Goal: Task Accomplishment & Management: Use online tool/utility

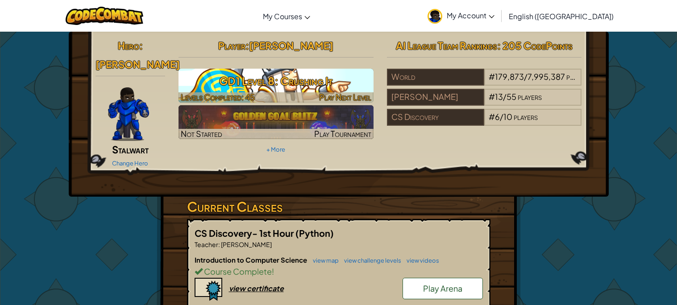
click at [317, 81] on h3 "GD1 Level 8: Crushing It" at bounding box center [275, 81] width 195 height 20
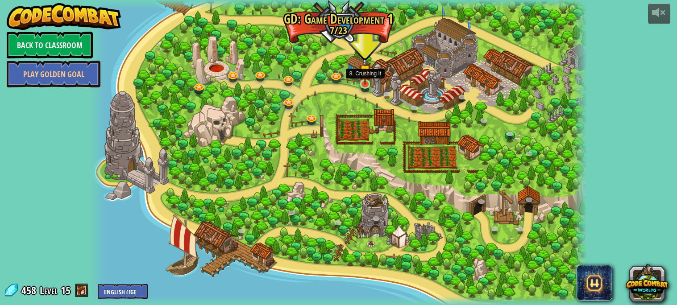
click at [364, 83] on img at bounding box center [365, 71] width 12 height 28
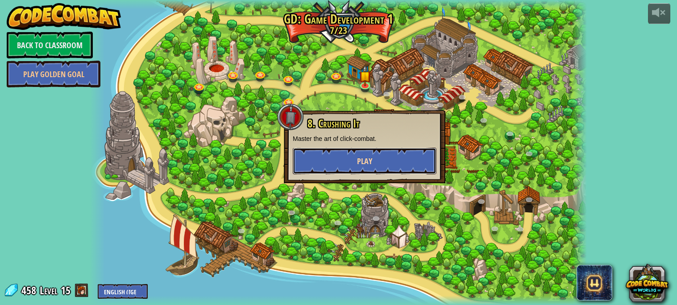
click at [360, 161] on span "Play" at bounding box center [364, 161] width 15 height 11
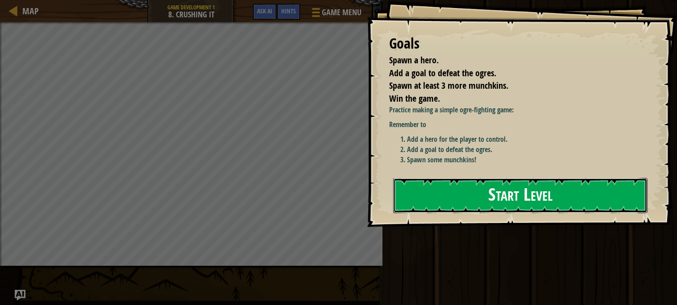
click at [447, 207] on button "Start Level" at bounding box center [520, 195] width 254 height 35
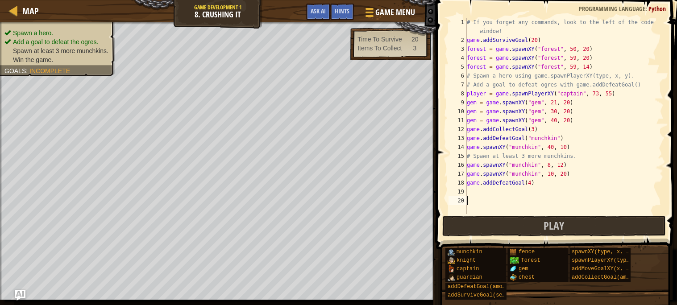
click at [479, 191] on div "# If you forget any commands, look to the left of the code window! game . addSu…" at bounding box center [564, 129] width 198 height 223
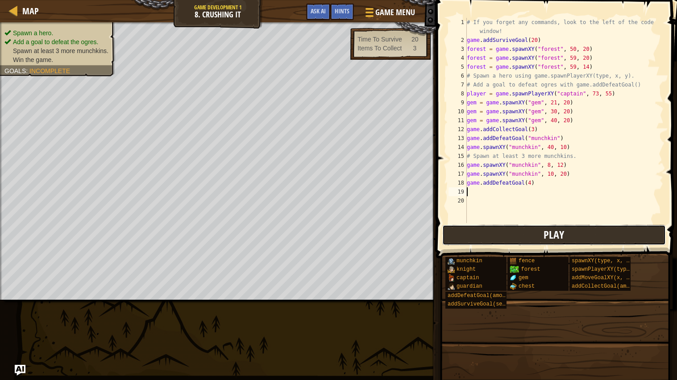
click at [484, 235] on button "Play" at bounding box center [553, 235] width 223 height 21
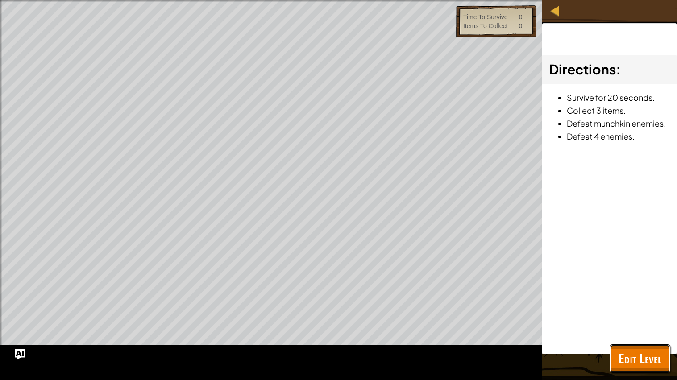
click at [628, 305] on span "Edit Level" at bounding box center [639, 358] width 43 height 18
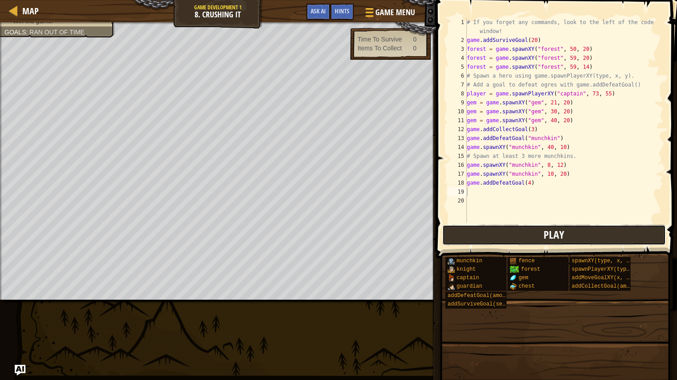
click at [514, 231] on button "Play" at bounding box center [553, 235] width 223 height 21
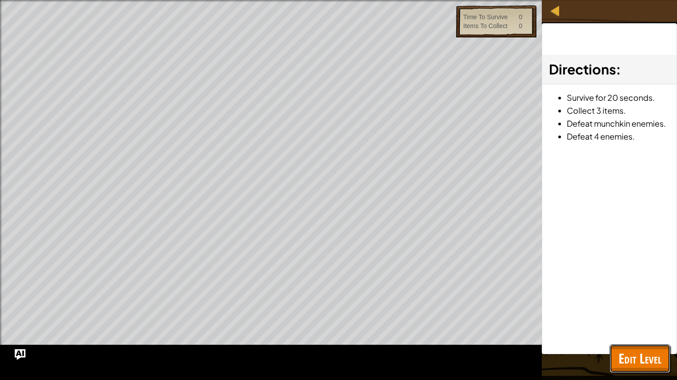
click at [624, 305] on span "Edit Level" at bounding box center [639, 358] width 43 height 18
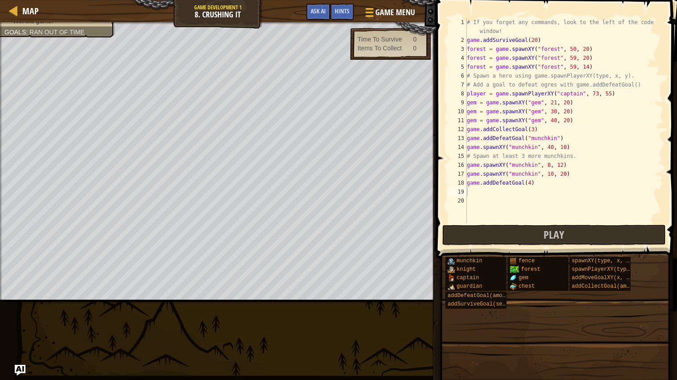
click at [537, 41] on div "# If you forget any commands, look to the left of the code window! game . addSu…" at bounding box center [564, 134] width 198 height 232
click at [558, 32] on div "# If you forget any commands, look to the left of the code window! game . addSu…" at bounding box center [564, 134] width 198 height 232
click at [548, 41] on div "# If you forget any commands, look to the left of the code window! game . addSu…" at bounding box center [564, 134] width 198 height 232
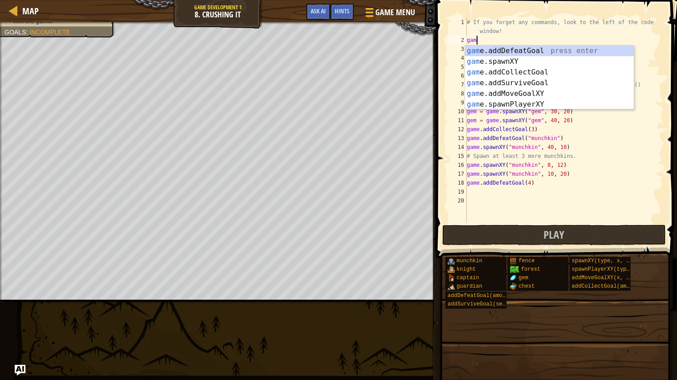
type textarea "g"
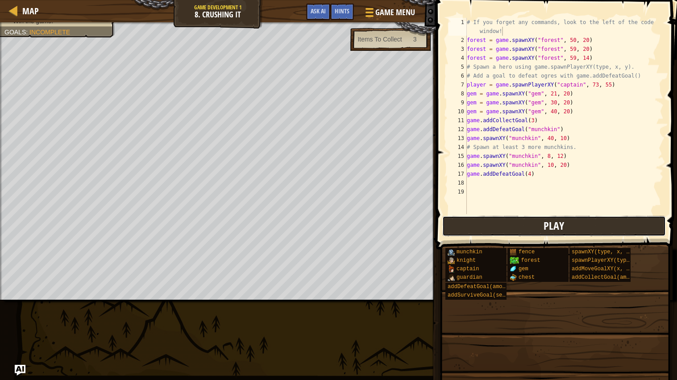
click at [574, 228] on button "Play" at bounding box center [553, 226] width 223 height 21
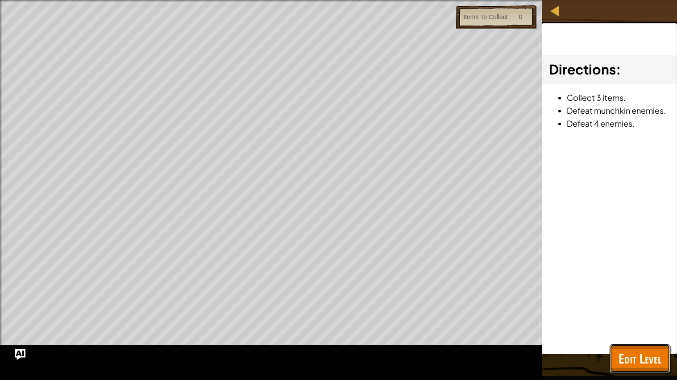
click at [624, 305] on span "Edit Level" at bounding box center [639, 358] width 43 height 18
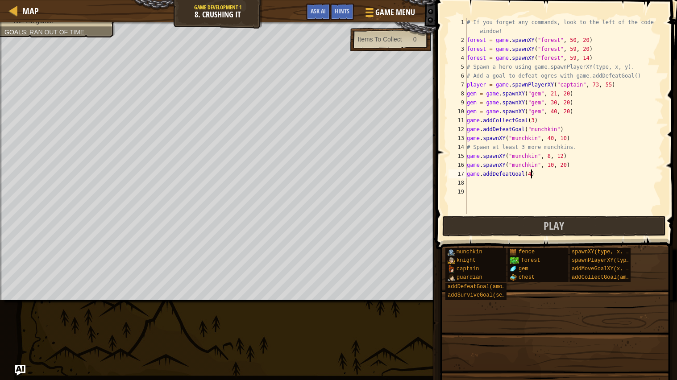
click at [532, 174] on div "# If you forget any commands, look to the left of the code window! forest = gam…" at bounding box center [564, 129] width 198 height 223
click at [524, 227] on button "Play" at bounding box center [553, 226] width 223 height 21
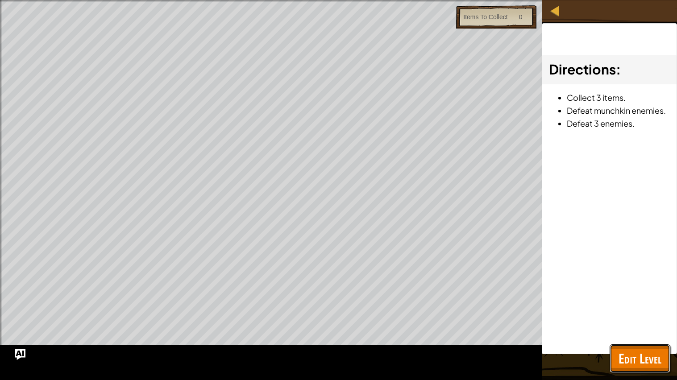
click at [653, 305] on span "Edit Level" at bounding box center [639, 358] width 43 height 18
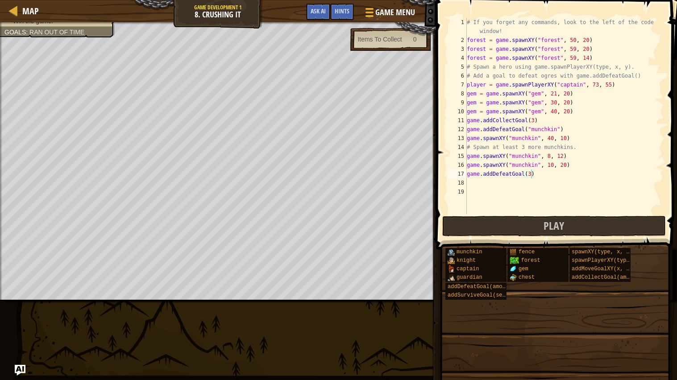
click at [604, 57] on div "# If you forget any commands, look to the left of the code window! forest = gam…" at bounding box center [564, 129] width 198 height 223
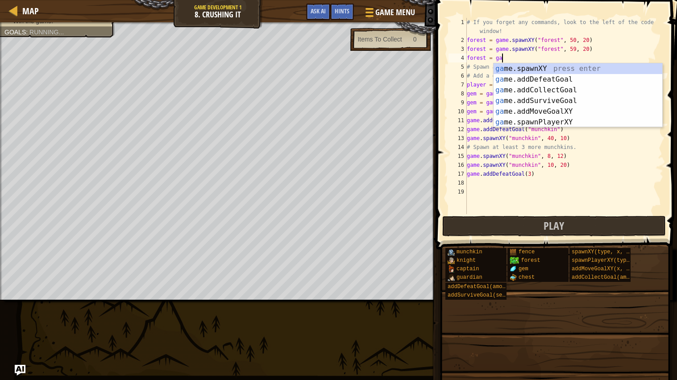
scroll to position [4, 1]
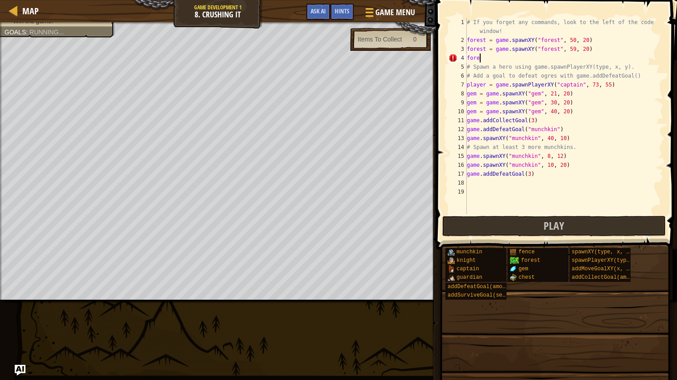
type textarea "f"
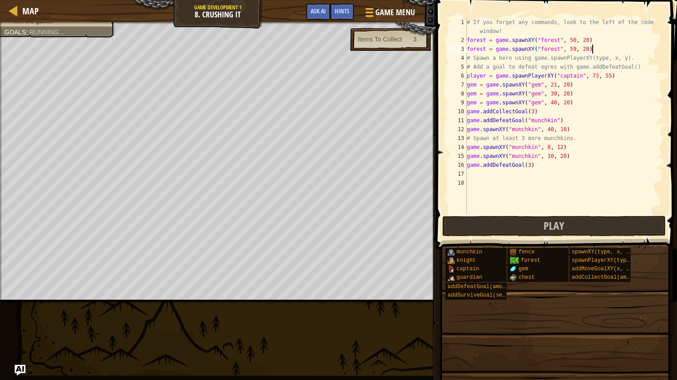
scroll to position [4, 0]
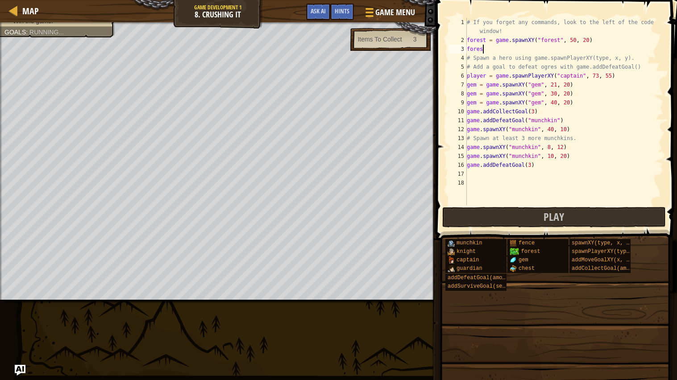
type textarea "f"
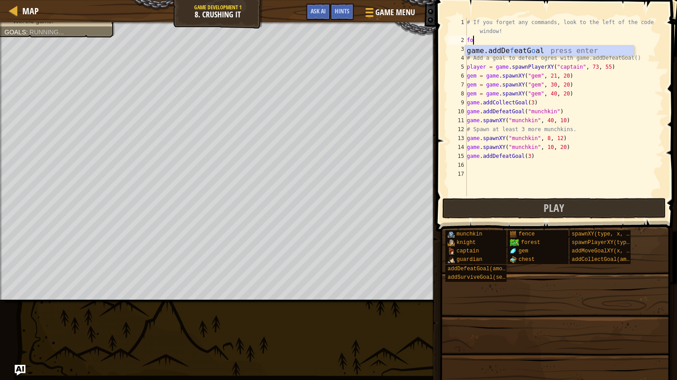
type textarea "f"
type textarea "# If you forget any commands, look to the left of the code window!"
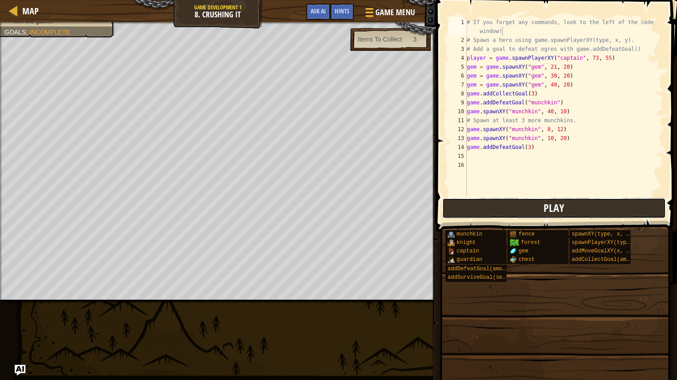
click at [644, 211] on button "Play" at bounding box center [553, 208] width 223 height 21
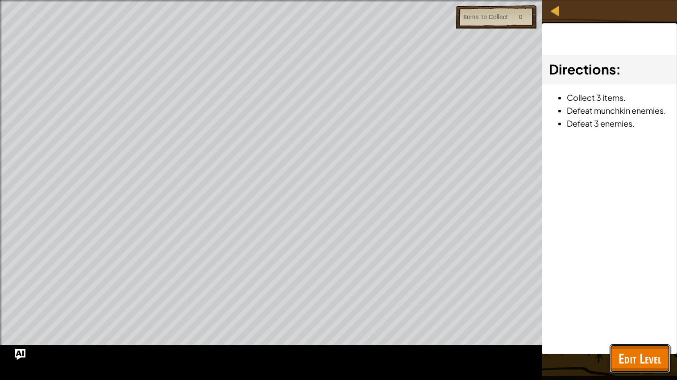
click at [631, 305] on button "Edit Level" at bounding box center [639, 358] width 61 height 29
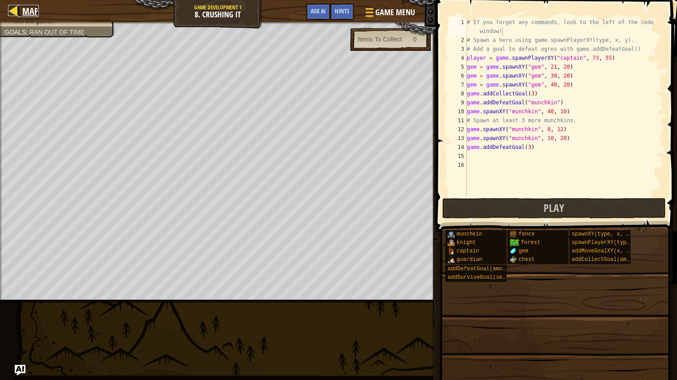
click at [24, 12] on span "Map" at bounding box center [30, 11] width 17 height 12
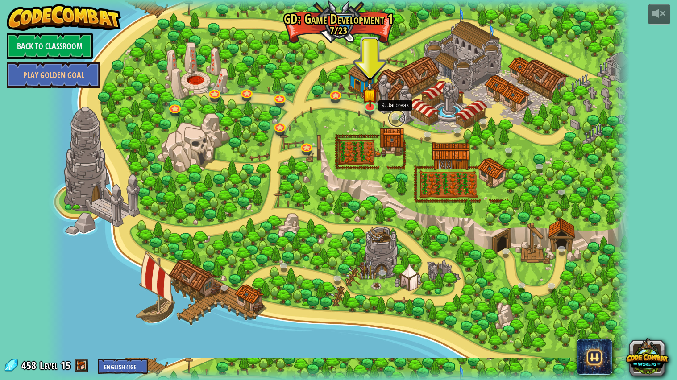
click at [396, 119] on link at bounding box center [397, 118] width 18 height 18
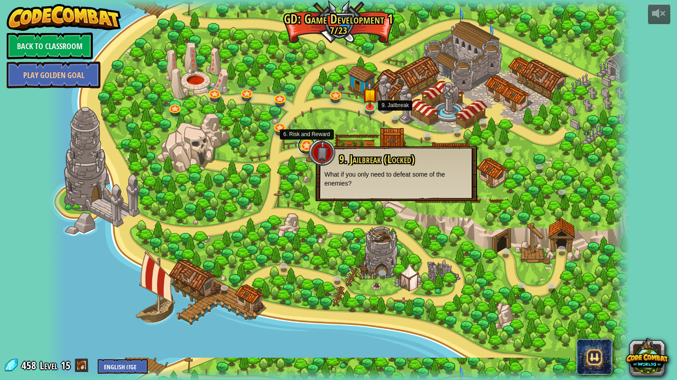
click at [306, 142] on link at bounding box center [306, 145] width 18 height 18
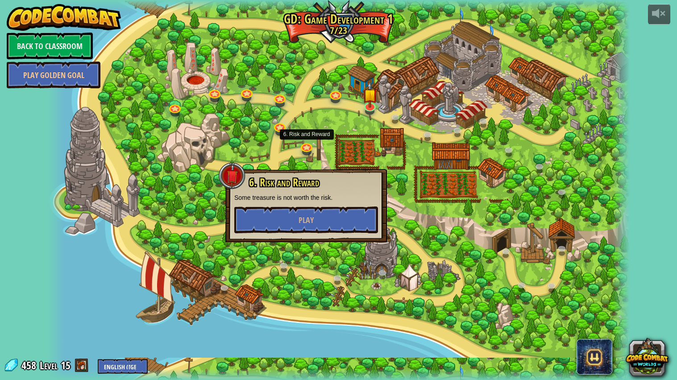
click at [332, 155] on div at bounding box center [338, 190] width 582 height 380
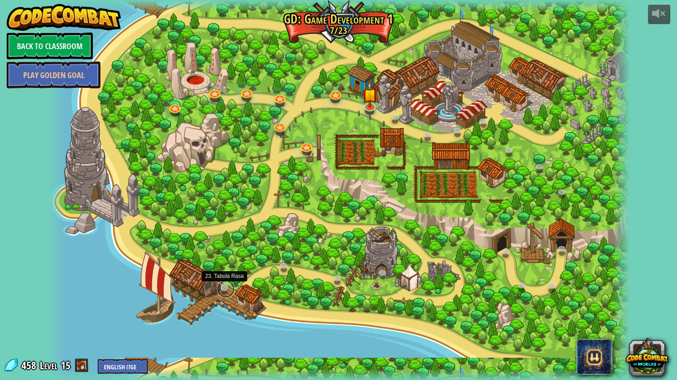
click at [220, 287] on link at bounding box center [226, 289] width 18 height 18
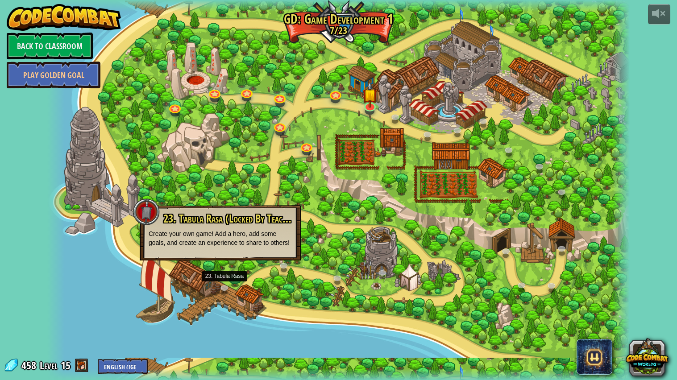
click at [247, 196] on div at bounding box center [338, 190] width 582 height 380
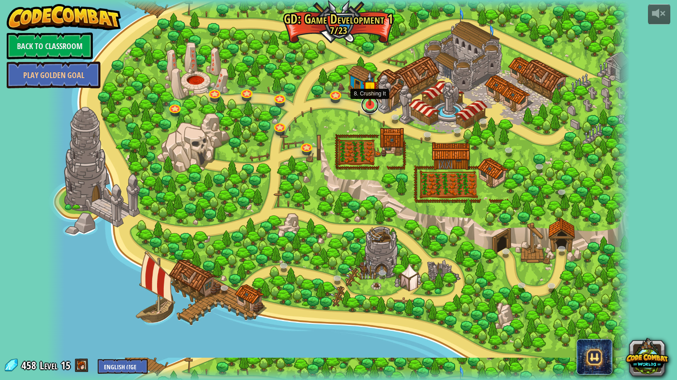
click at [371, 107] on link at bounding box center [370, 105] width 18 height 18
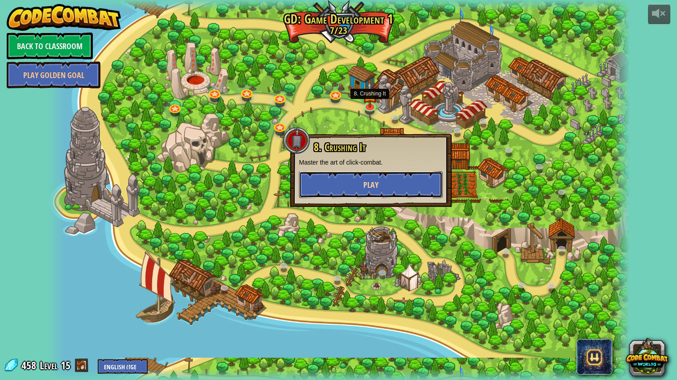
click at [375, 178] on button "Play" at bounding box center [371, 184] width 144 height 27
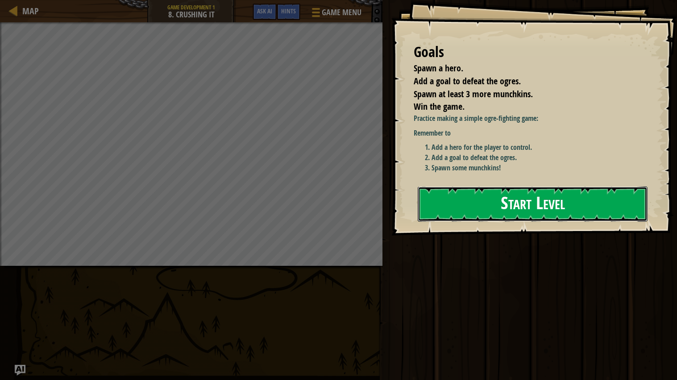
click at [440, 186] on button "Start Level" at bounding box center [532, 203] width 230 height 35
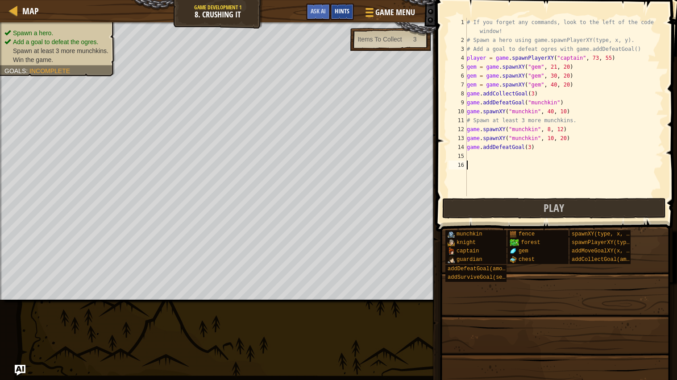
click at [338, 10] on span "Hints" at bounding box center [342, 11] width 15 height 8
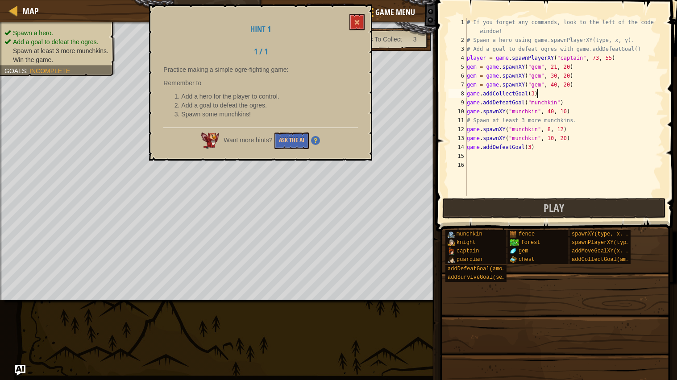
click at [539, 92] on div "# If you forget any commands, look to the left of the code window! # Spawn a he…" at bounding box center [564, 120] width 198 height 205
type textarea "game.addCollectGoal(3)"
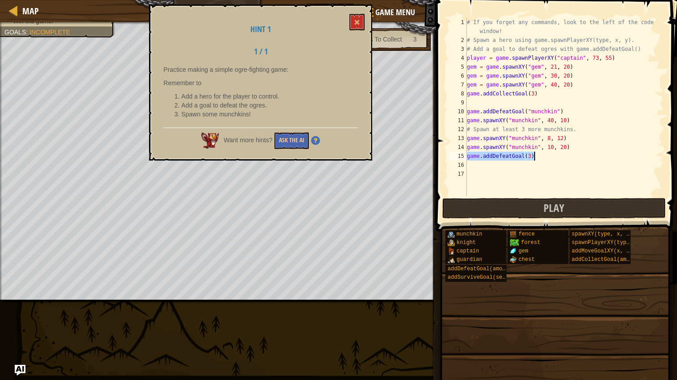
drag, startPoint x: 467, startPoint y: 157, endPoint x: 533, endPoint y: 158, distance: 65.6
click at [533, 158] on div "# If you forget any commands, look to the left of the code window! # Spawn a he…" at bounding box center [564, 120] width 198 height 205
type textarea "game.addDefeatGoal(3)"
click at [487, 103] on div "# If you forget any commands, look to the left of the code window! # Spawn a he…" at bounding box center [564, 120] width 198 height 205
drag, startPoint x: 536, startPoint y: 157, endPoint x: 467, endPoint y: 155, distance: 69.1
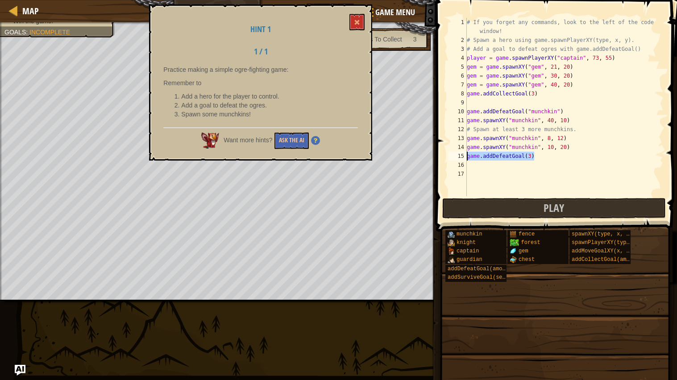
click at [467, 155] on div "# If you forget any commands, look to the left of the code window! # Spawn a he…" at bounding box center [564, 120] width 198 height 205
type textarea "game.addDefeatGoal(3)"
click at [489, 103] on div "# If you forget any commands, look to the left of the code window! # Spawn a he…" at bounding box center [564, 120] width 198 height 205
paste textarea "game.addDefeatGoal(3)"
type textarea "game.addDefeatGoal(3)"
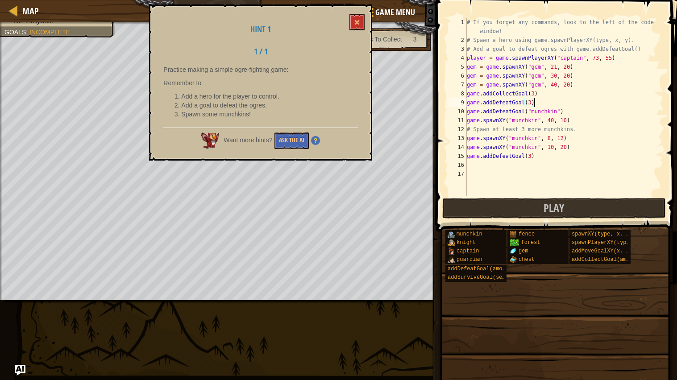
click at [545, 161] on div "# If you forget any commands, look to the left of the code window! # Spawn a he…" at bounding box center [564, 120] width 198 height 205
click at [545, 157] on div "# If you forget any commands, look to the left of the code window! # Spawn a he…" at bounding box center [564, 120] width 198 height 205
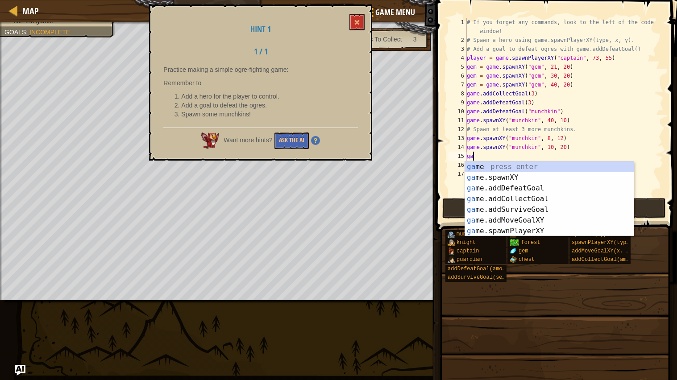
type textarea "g"
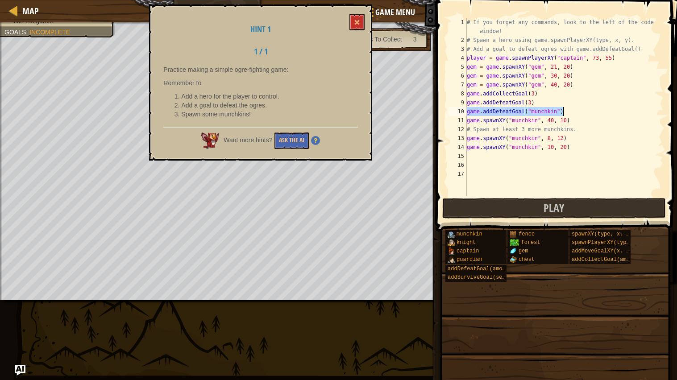
drag, startPoint x: 467, startPoint y: 111, endPoint x: 564, endPoint y: 113, distance: 97.2
click at [564, 113] on div "# If you forget any commands, look to the left of the code window! # Spawn a he…" at bounding box center [564, 120] width 198 height 205
paste textarea "3"
click at [467, 138] on div "# If you forget any commands, look to the left of the code window! # Spawn a he…" at bounding box center [564, 120] width 198 height 205
type textarea "game.spawnXY("munchkin", 8, 12)"
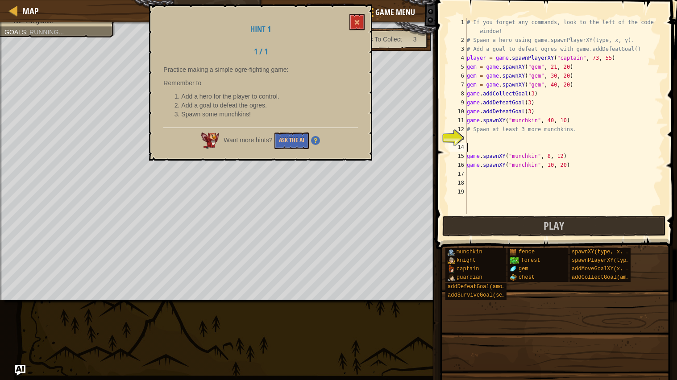
click at [476, 139] on div "# If you forget any commands, look to the left of the code window! # Spawn a he…" at bounding box center [564, 129] width 198 height 223
paste textarea "game.addDefeatGoal(3)"
drag, startPoint x: 467, startPoint y: 120, endPoint x: 572, endPoint y: 119, distance: 105.3
click at [572, 119] on div "# If you forget any commands, look to the left of the code window! # Spawn a he…" at bounding box center [564, 129] width 198 height 223
type textarea "game.spawnXY("munchkin", 40, 10)"
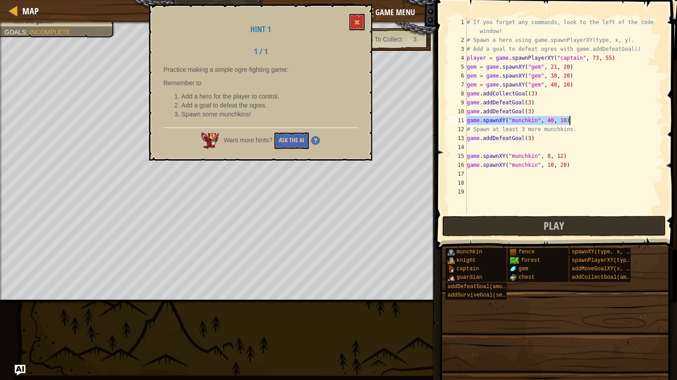
click at [518, 148] on div "# If you forget any commands, look to the left of the code window! # Spawn a he…" at bounding box center [564, 129] width 198 height 223
paste textarea "game.spawnXY("munchkin", 40, 10)"
click at [535, 104] on div "# If you forget any commands, look to the left of the code window! # Spawn a he…" at bounding box center [564, 129] width 198 height 223
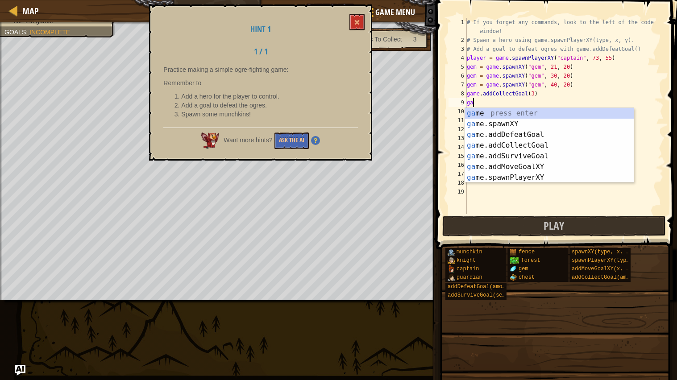
type textarea "g"
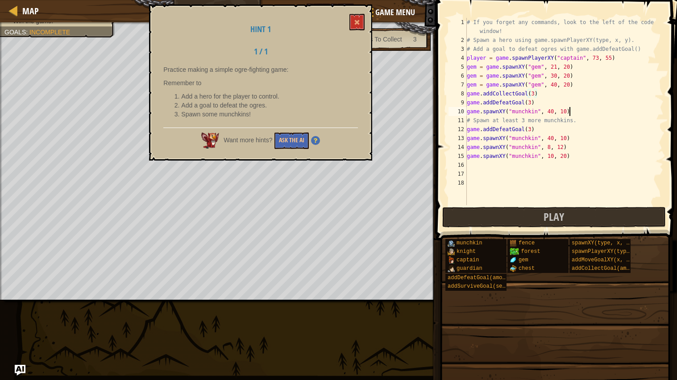
click at [582, 111] on div "# If you forget any commands, look to the left of the code window! # Spawn a he…" at bounding box center [564, 125] width 198 height 214
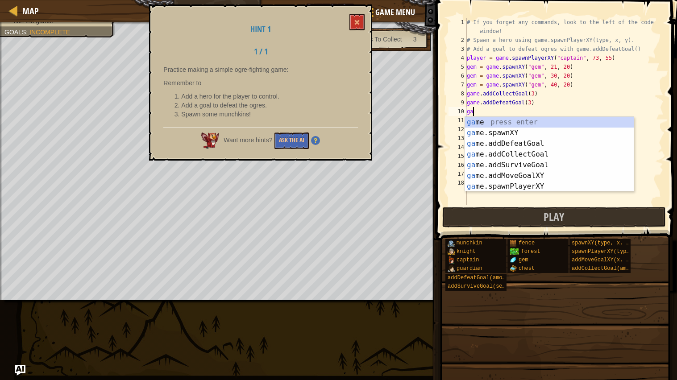
type textarea "g"
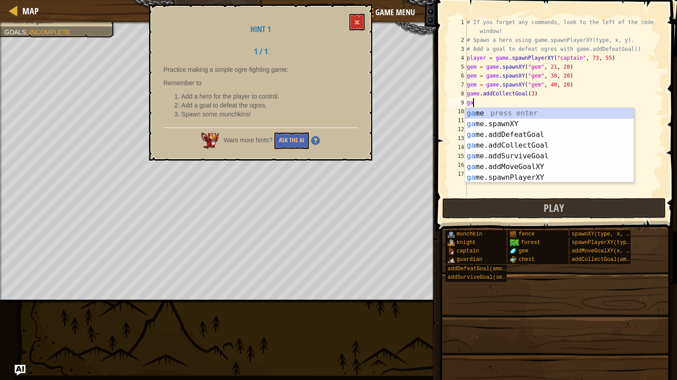
type textarea "g"
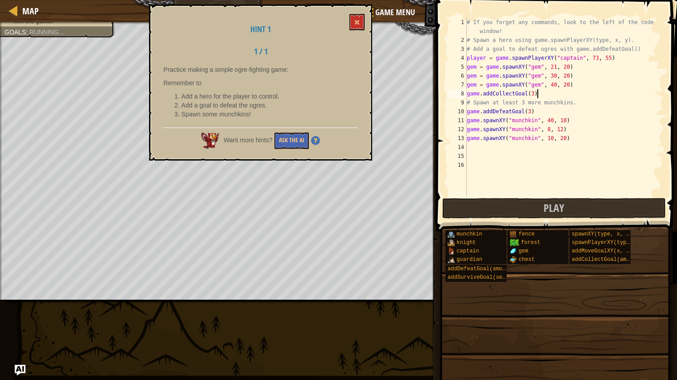
type textarea "game.addCollectGoal(3)"
click at [602, 282] on div "munchkin knight captain guardian addDefeatGoal(amount) addSurviveGoal(seconds) …" at bounding box center [558, 256] width 226 height 53
click at [357, 23] on span at bounding box center [357, 22] width 6 height 6
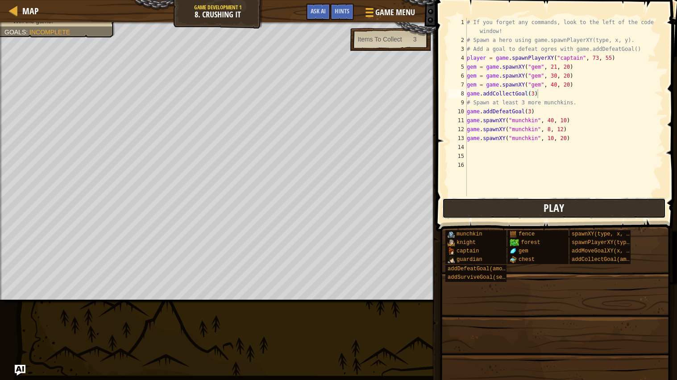
click at [505, 203] on button "Play" at bounding box center [553, 208] width 223 height 21
click at [469, 147] on div "# If you forget any commands, look to the left of the code window! # Spawn a he…" at bounding box center [564, 120] width 198 height 205
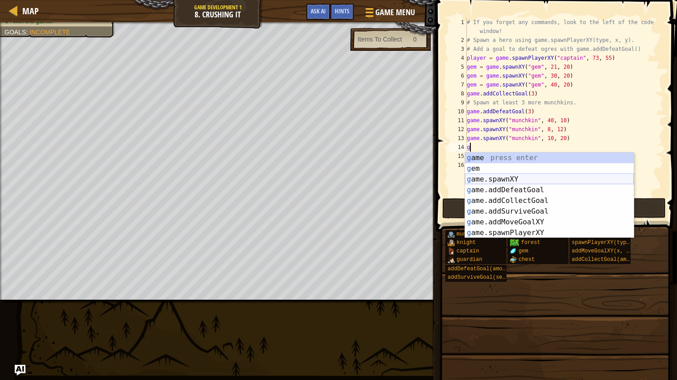
click at [537, 180] on div "g ame press enter g em press enter g ame.spawnXY press enter g ame.addDefeatGoa…" at bounding box center [549, 206] width 169 height 107
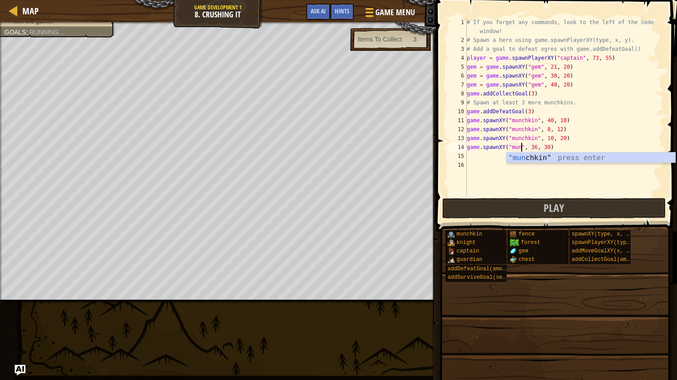
scroll to position [4, 5]
type textarea "game.spawnXY("munchkin", 36, 30)"
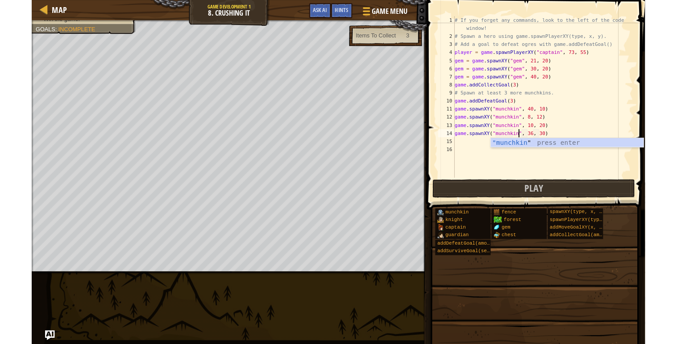
scroll to position [4, 6]
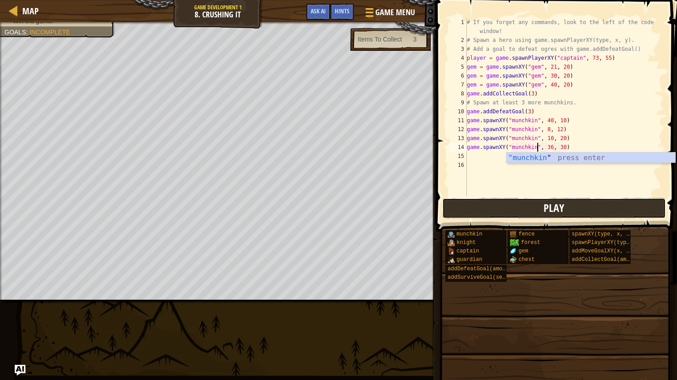
click at [551, 210] on span "Play" at bounding box center [553, 208] width 21 height 14
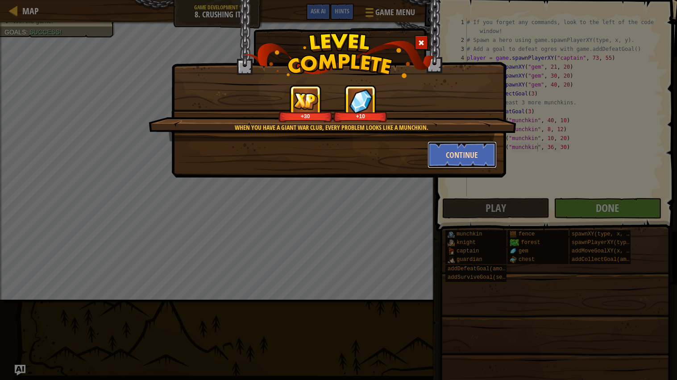
click at [463, 152] on button "Continue" at bounding box center [461, 154] width 69 height 27
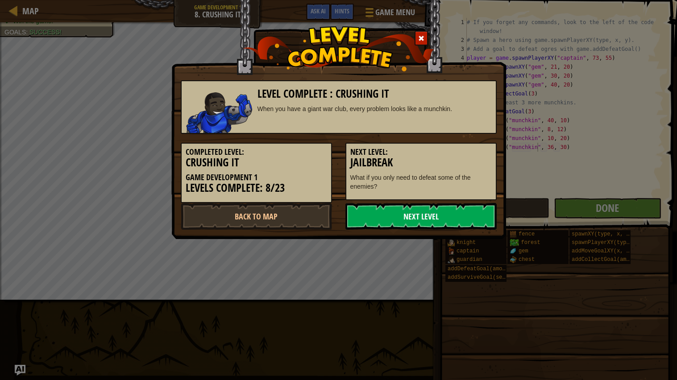
click at [430, 216] on link "Next Level" at bounding box center [420, 216] width 151 height 27
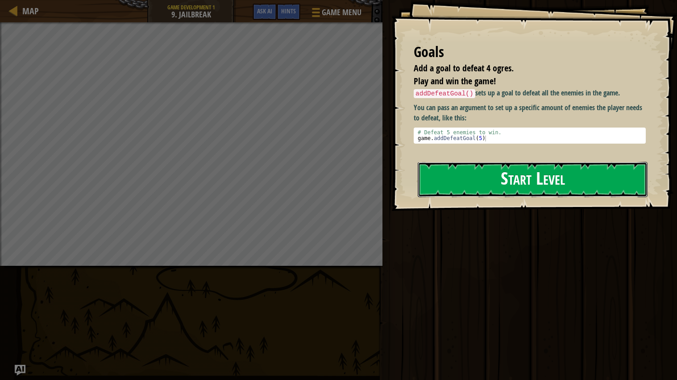
click at [507, 187] on button "Start Level" at bounding box center [532, 179] width 230 height 35
